Goal: Task Accomplishment & Management: Use online tool/utility

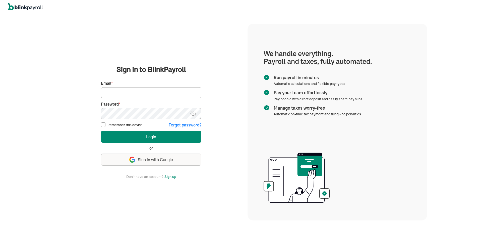
type input "[EMAIL_ADDRESS][DOMAIN_NAME]"
drag, startPoint x: 104, startPoint y: 124, endPoint x: 119, endPoint y: 132, distance: 17.0
click at [104, 124] on input "Remember this device" at bounding box center [103, 124] width 5 height 5
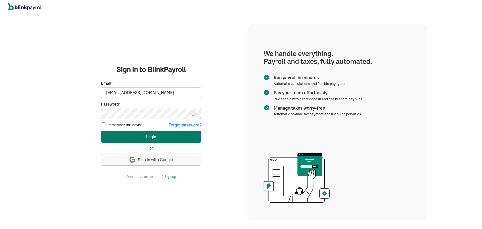
checkbox input "true"
click at [141, 137] on button "Login" at bounding box center [151, 137] width 101 height 12
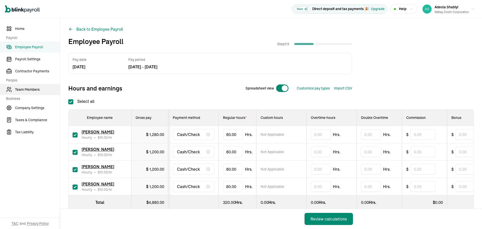
click at [27, 90] on span "Team Members" at bounding box center [37, 89] width 45 height 5
checkbox input "true"
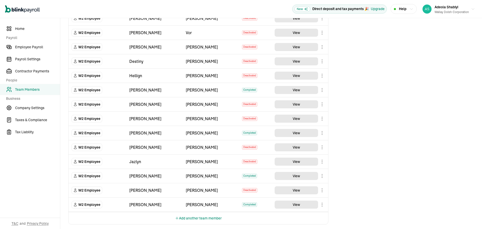
scroll to position [262, 0]
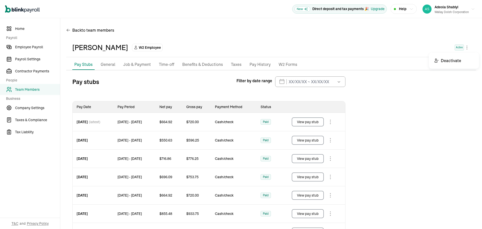
click at [463, 48] on body "Open main menu New Direct deposit and tax payments 🎉 Upgrade Help Adeola Shabiy…" at bounding box center [241, 114] width 482 height 229
click at [29, 48] on span "Employee Payroll" at bounding box center [37, 46] width 45 height 5
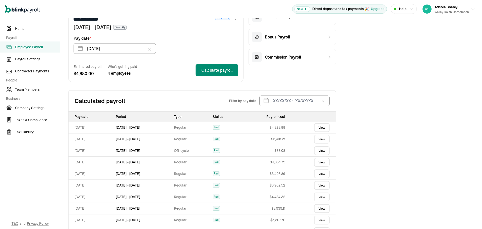
scroll to position [50, 0]
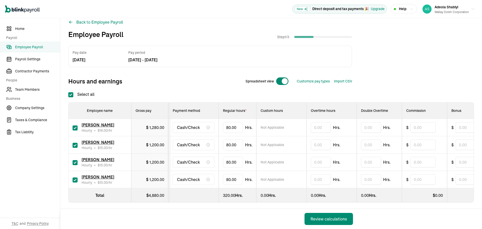
scroll to position [13, 0]
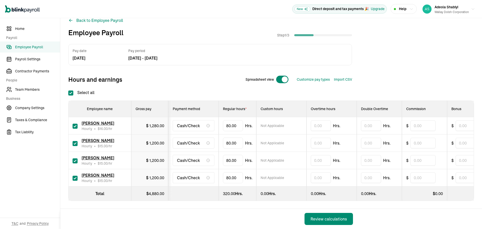
click at [73, 176] on input "checkbox" at bounding box center [75, 178] width 5 height 5
checkbox input "false"
type input "0.00"
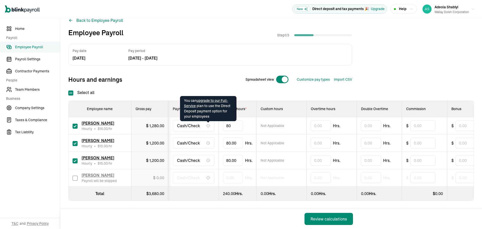
drag, startPoint x: 235, startPoint y: 123, endPoint x: 204, endPoint y: 124, distance: 32.0
click at [205, 124] on tr "Thalia Vargas Hourly • $ 16.00 /hr $ 1,280.00 Cash/Check 80 Not Applicable Hrs.…" at bounding box center [351, 125] width 565 height 17
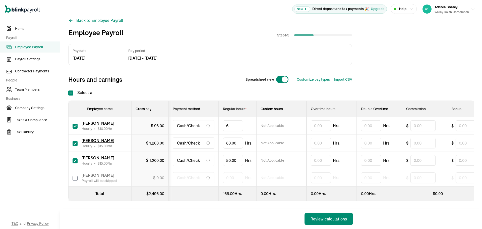
type input "67"
click at [375, 59] on div "Pay date Oct 03, 25 Pay period Sep 13, 25 - Sep 26, 25 Hours and earnings Sprea…" at bounding box center [271, 64] width 406 height 41
drag, startPoint x: 240, startPoint y: 139, endPoint x: 207, endPoint y: 144, distance: 33.5
type input "8"
type input "72"
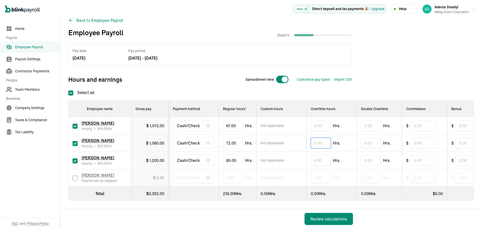
click at [325, 141] on input "text" at bounding box center [321, 143] width 20 height 11
type input "4.5"
click at [395, 57] on div "Pay date Oct 03, 25 Pay period Sep 13, 25 - Sep 26, 25 Hours and earnings Sprea…" at bounding box center [271, 64] width 406 height 41
click at [318, 157] on input "text" at bounding box center [321, 160] width 20 height 11
type input "6.25"
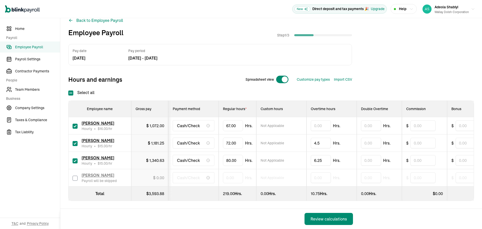
click at [403, 59] on div "Pay date Oct 03, 25 Pay period Sep 13, 25 - Sep 26, 25 Hours and earnings Sprea…" at bounding box center [271, 64] width 406 height 41
click at [327, 219] on div "Review calculations" at bounding box center [329, 219] width 36 height 6
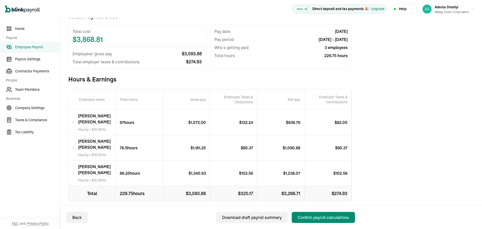
scroll to position [47, 0]
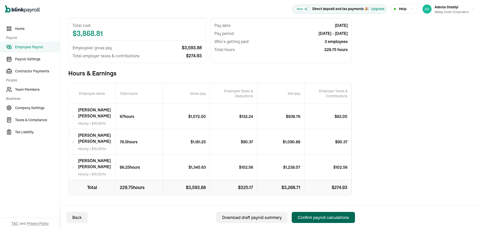
click at [320, 217] on div "Confirm payroll calculations" at bounding box center [323, 217] width 51 height 6
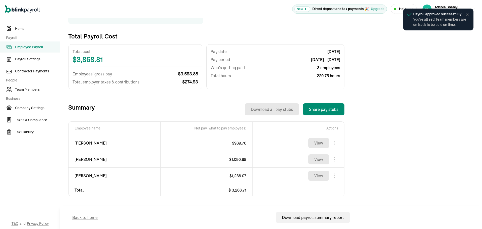
scroll to position [92, 0]
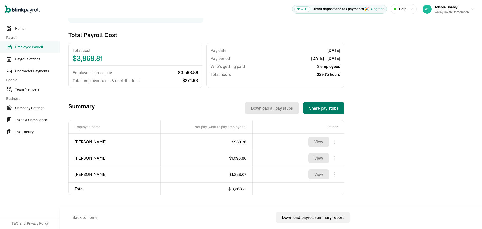
click at [322, 111] on button "Share pay stubs" at bounding box center [323, 108] width 41 height 12
click at [34, 49] on span "Employee Payroll" at bounding box center [37, 46] width 45 height 5
